Goal: Information Seeking & Learning: Learn about a topic

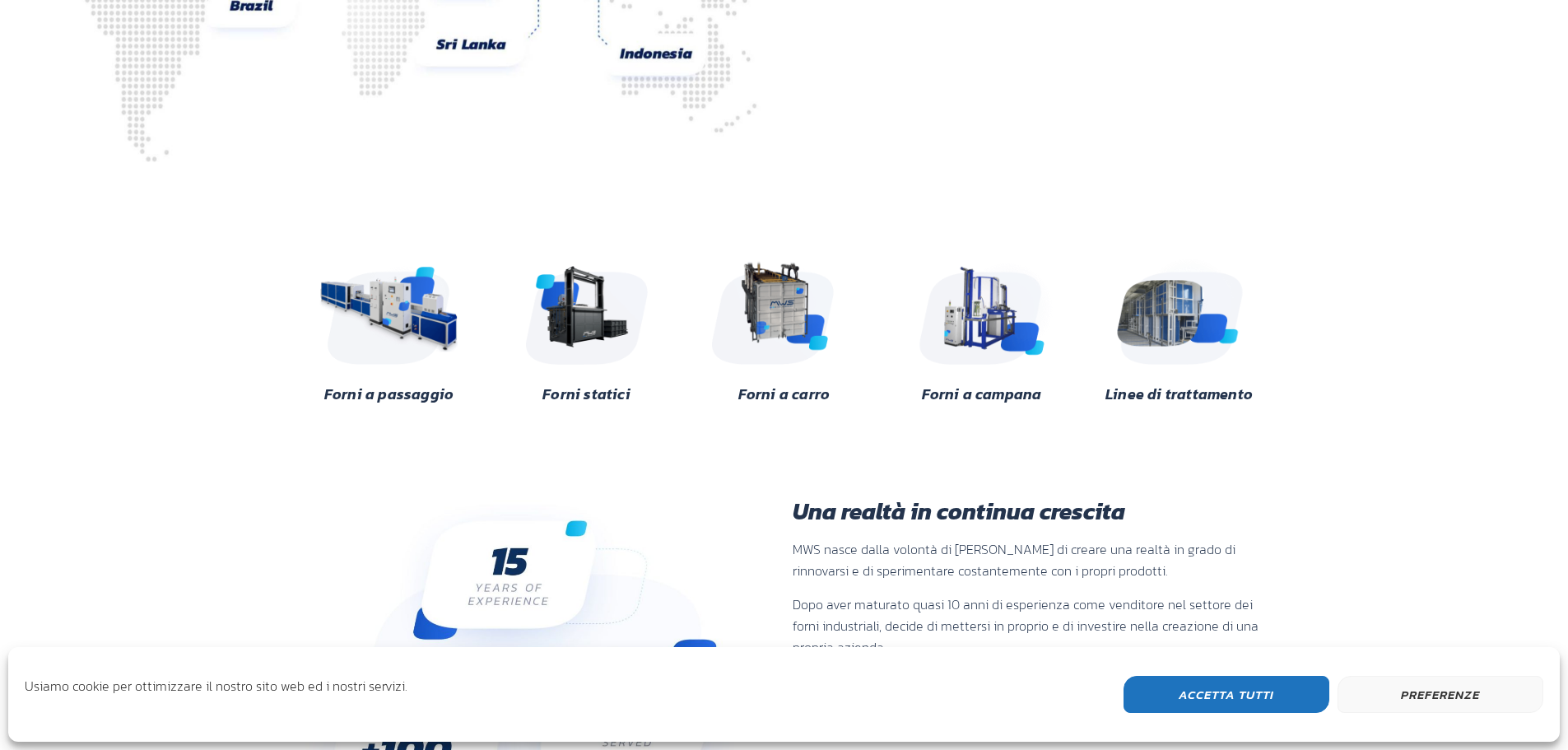
scroll to position [411, 0]
click at [959, 342] on img at bounding box center [982, 309] width 160 height 119
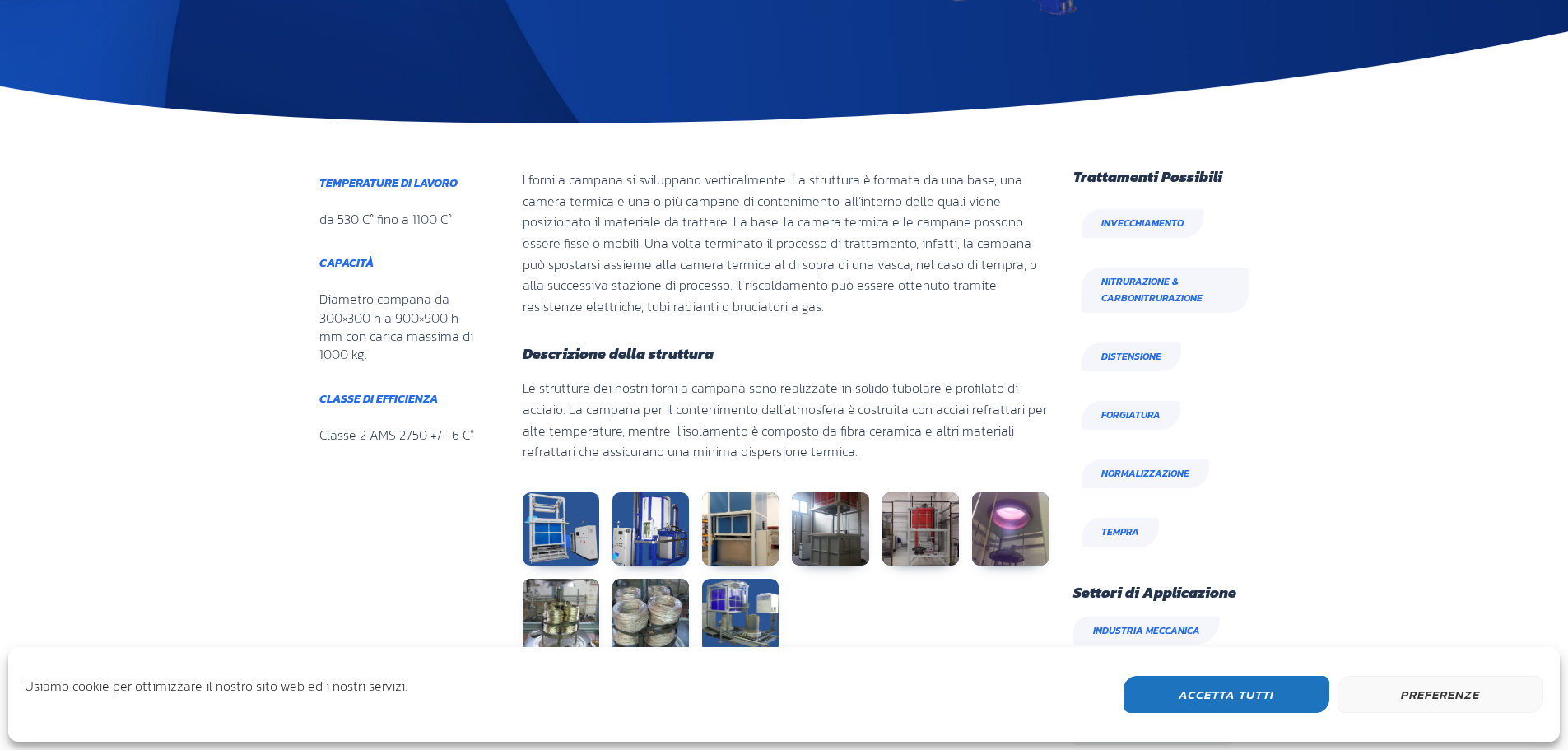
scroll to position [659, 0]
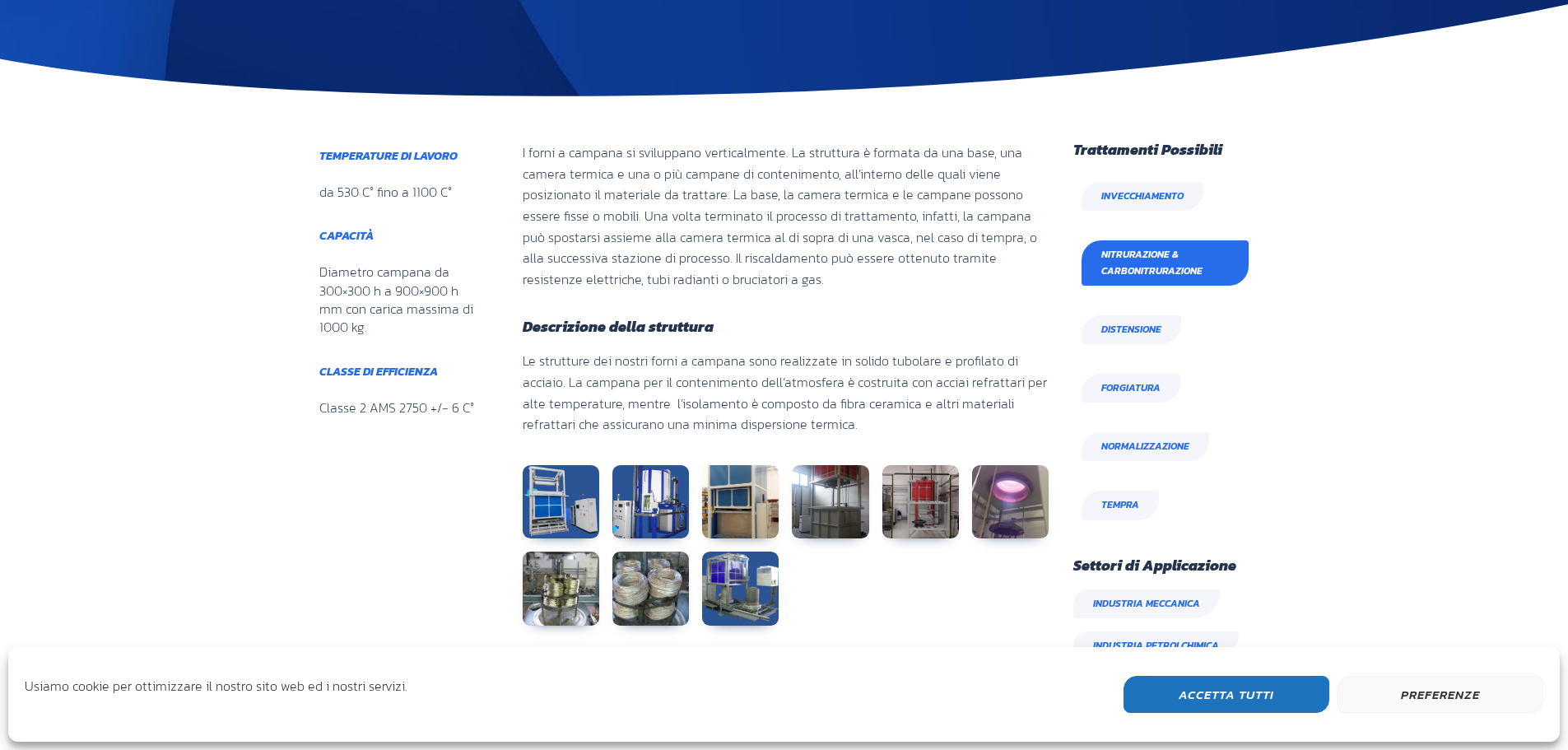
click at [1146, 268] on span "Nitrurazione & Carbonitrurazione" at bounding box center [1166, 262] width 127 height 31
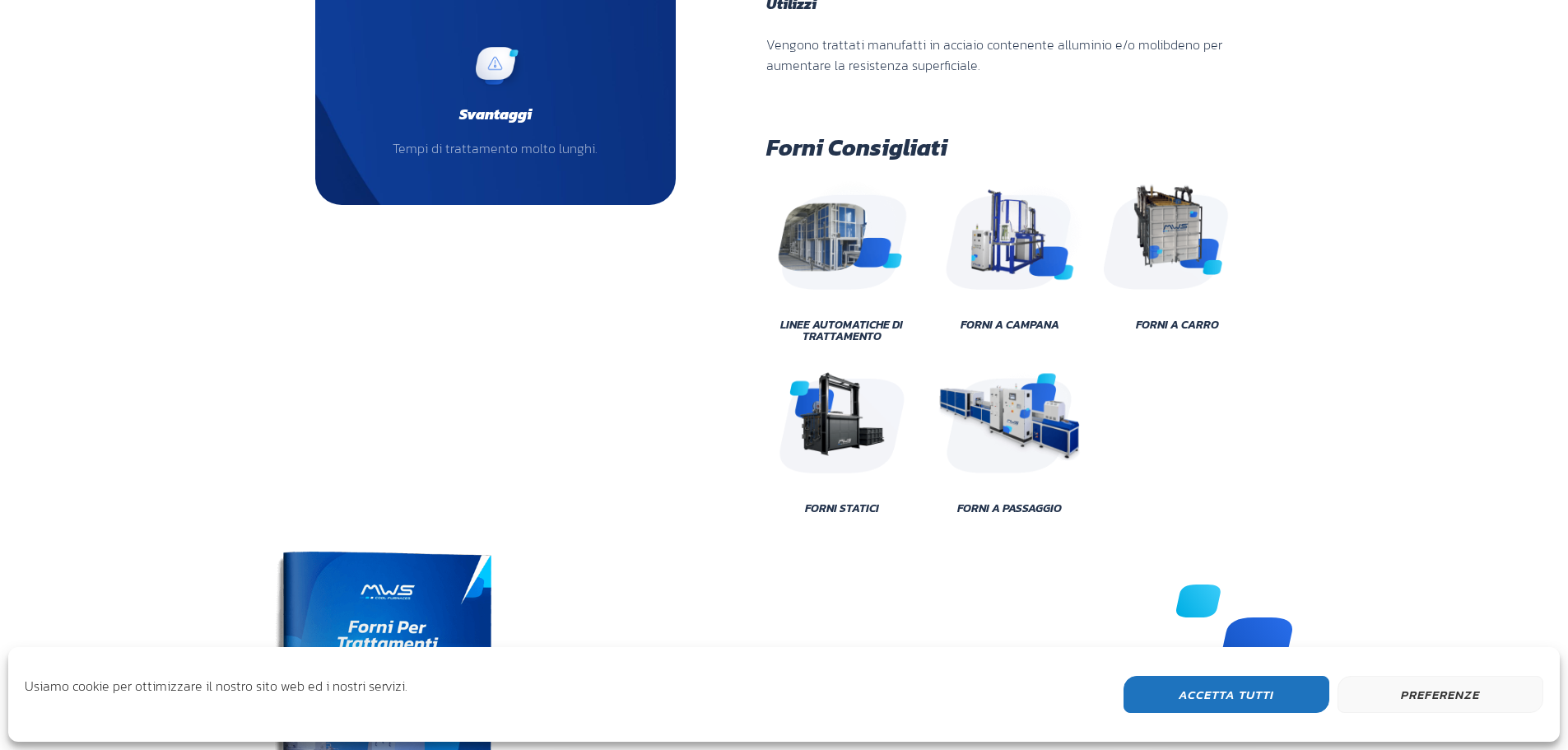
scroll to position [247, 0]
